Goal: Transaction & Acquisition: Purchase product/service

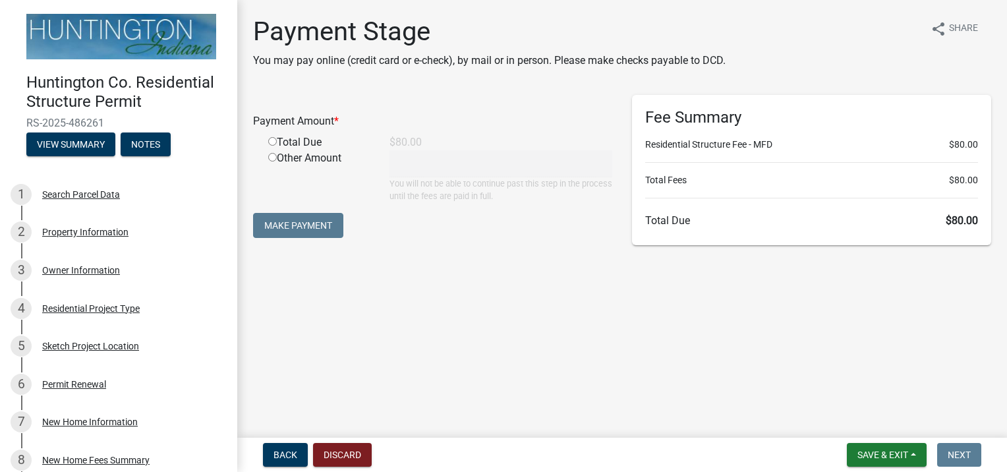
click at [306, 140] on div "Total Due" at bounding box center [318, 142] width 121 height 16
click at [269, 140] on input "radio" at bounding box center [272, 141] width 9 height 9
radio input "true"
type input "80"
click at [303, 221] on button "Make Payment" at bounding box center [298, 225] width 90 height 25
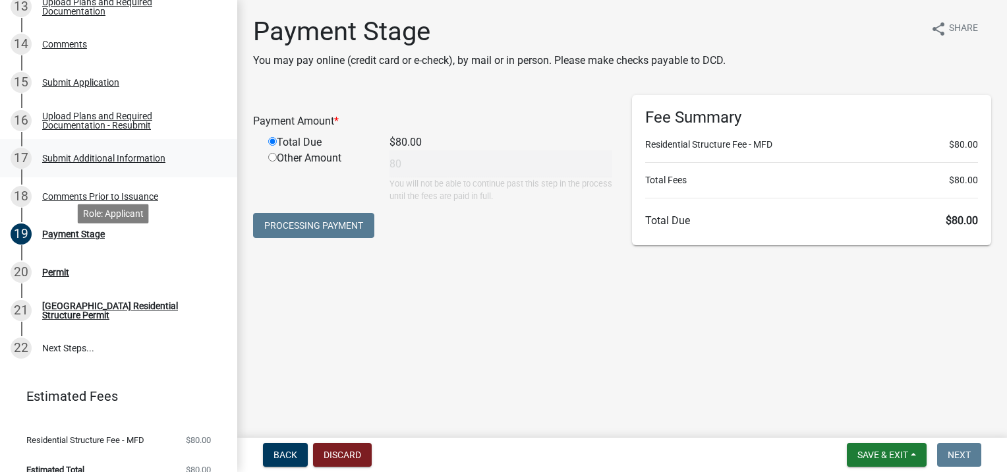
scroll to position [658, 0]
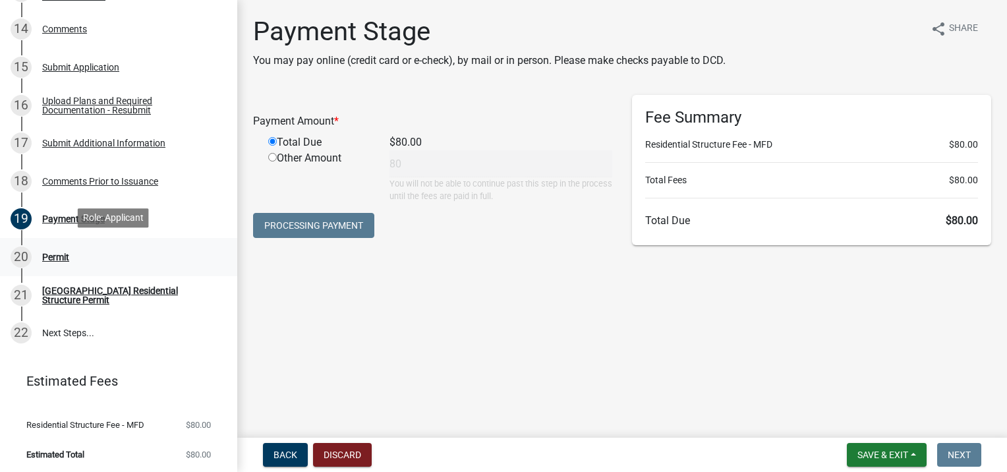
click at [53, 258] on div "Permit" at bounding box center [55, 256] width 27 height 9
click at [877, 452] on span "Save & Exit" at bounding box center [882, 454] width 51 height 11
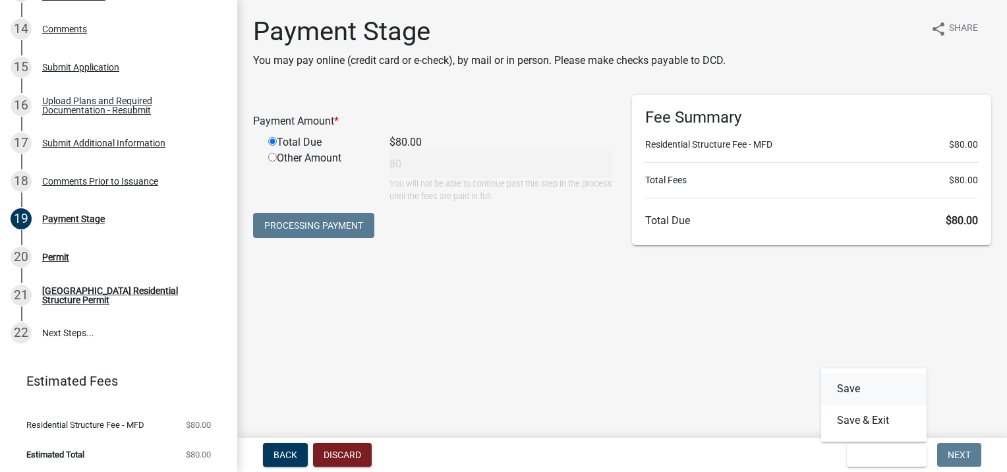
click at [850, 398] on button "Save" at bounding box center [873, 389] width 105 height 32
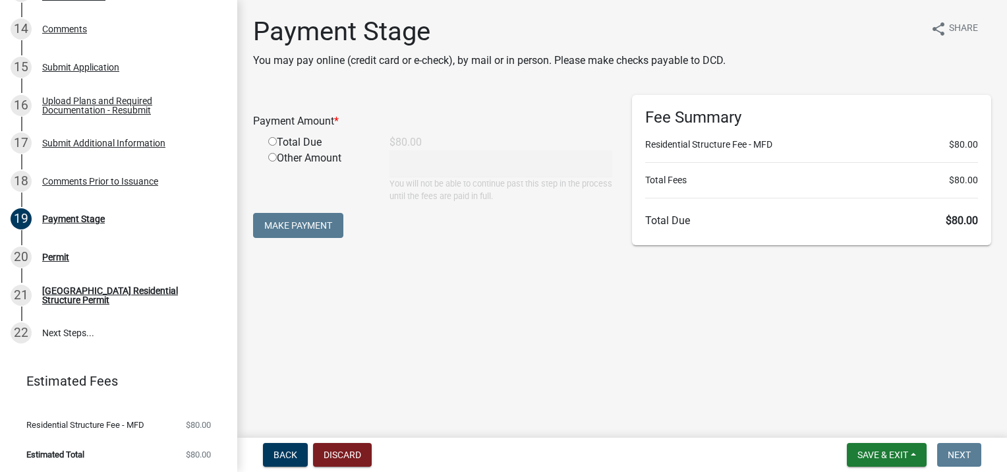
click at [270, 142] on input "radio" at bounding box center [272, 141] width 9 height 9
radio input "true"
type input "80"
click at [290, 220] on button "Make Payment" at bounding box center [298, 225] width 90 height 25
click at [45, 252] on div "Permit" at bounding box center [55, 256] width 27 height 9
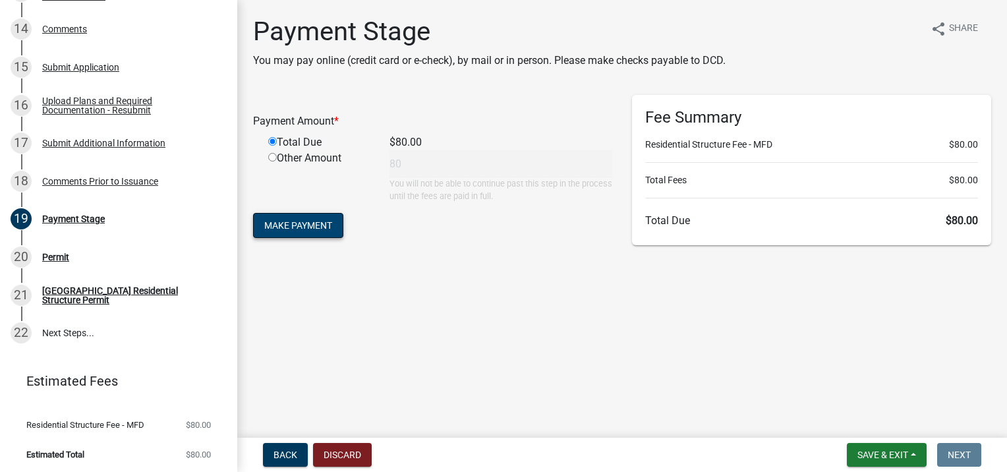
click at [314, 224] on button "Make Payment" at bounding box center [298, 225] width 90 height 25
